Goal: Navigation & Orientation: Go to known website

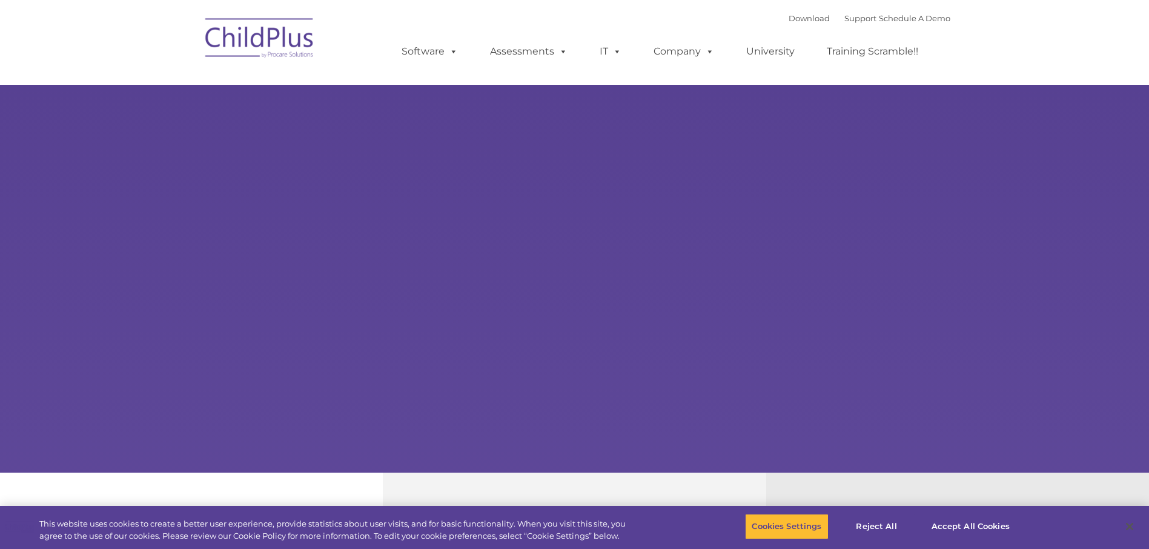
select select "MEDIUM"
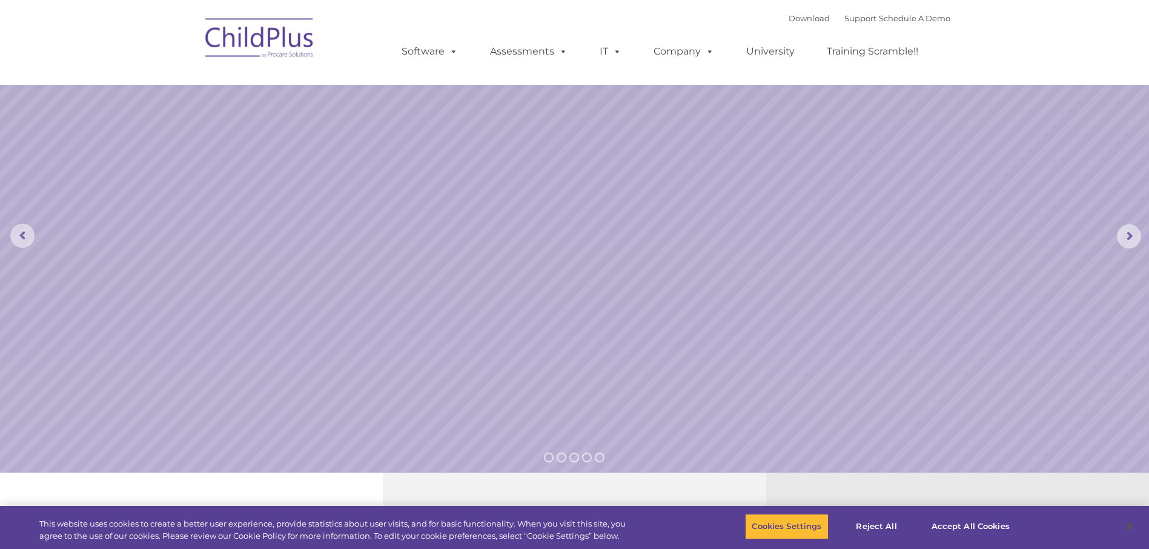
click at [270, 47] on img at bounding box center [259, 40] width 121 height 61
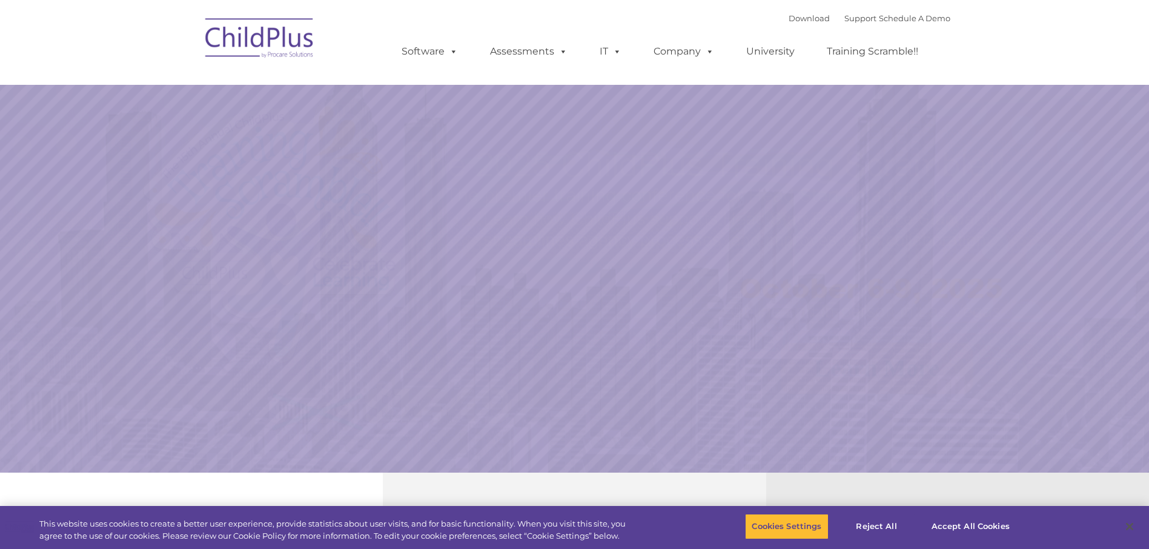
select select "MEDIUM"
